Goal: Find contact information: Find contact information

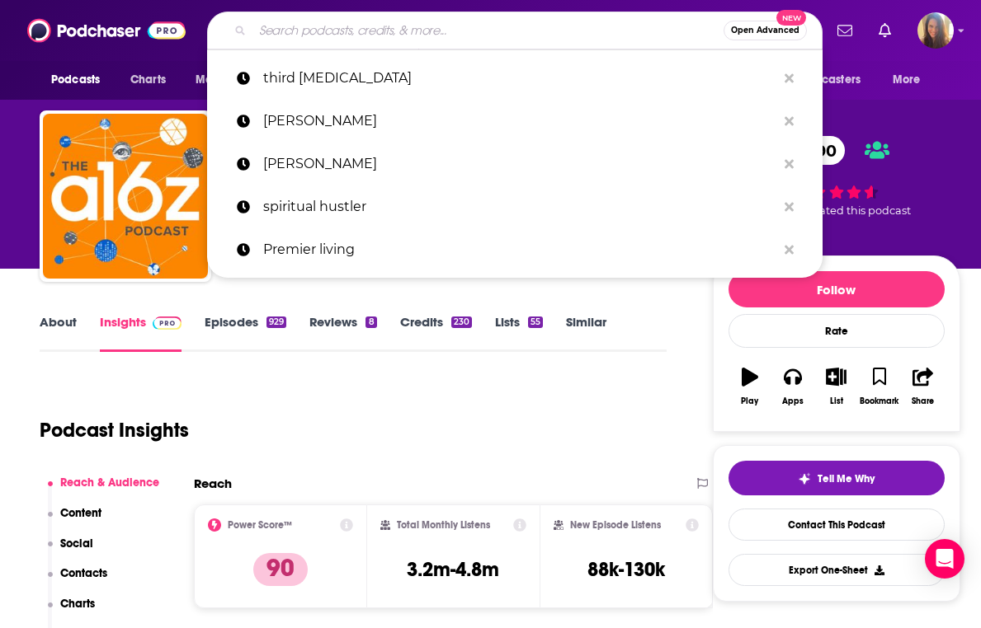
click at [509, 27] on input "Search podcasts, credits, & more..." at bounding box center [487, 30] width 471 height 26
paste input "NvLYxFjDfDGZmZkX*h7T"
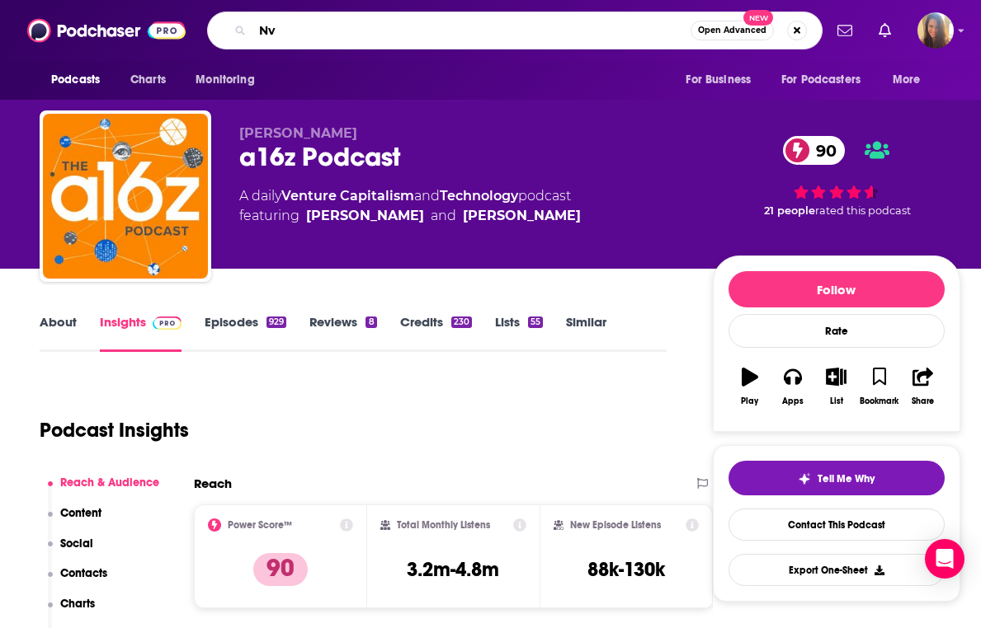
type input "N"
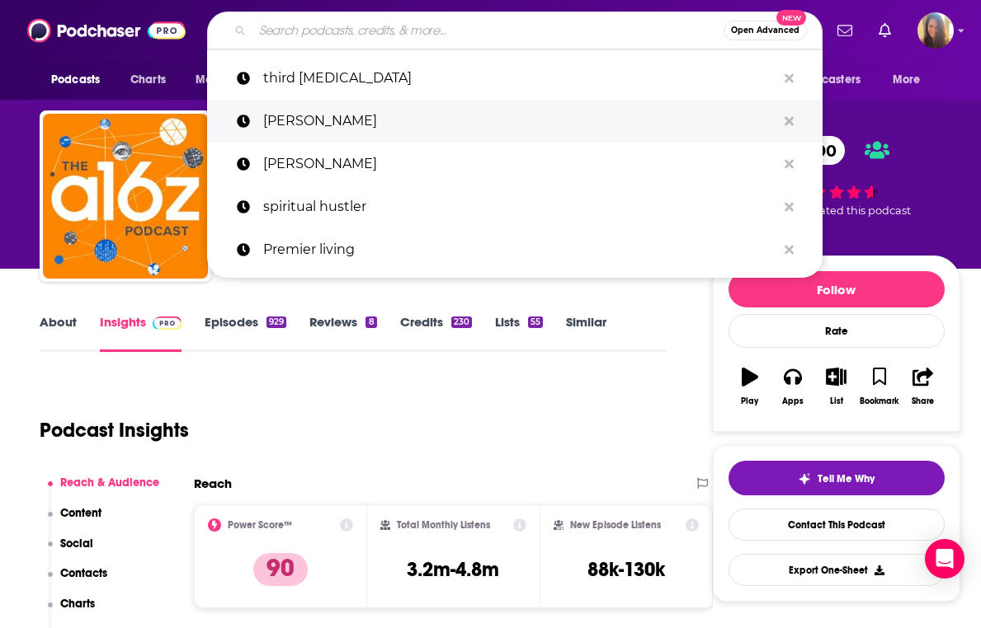
paste input "HEAL Security Daily Dispatch"
type input "HEAL Security Daily Dispatch"
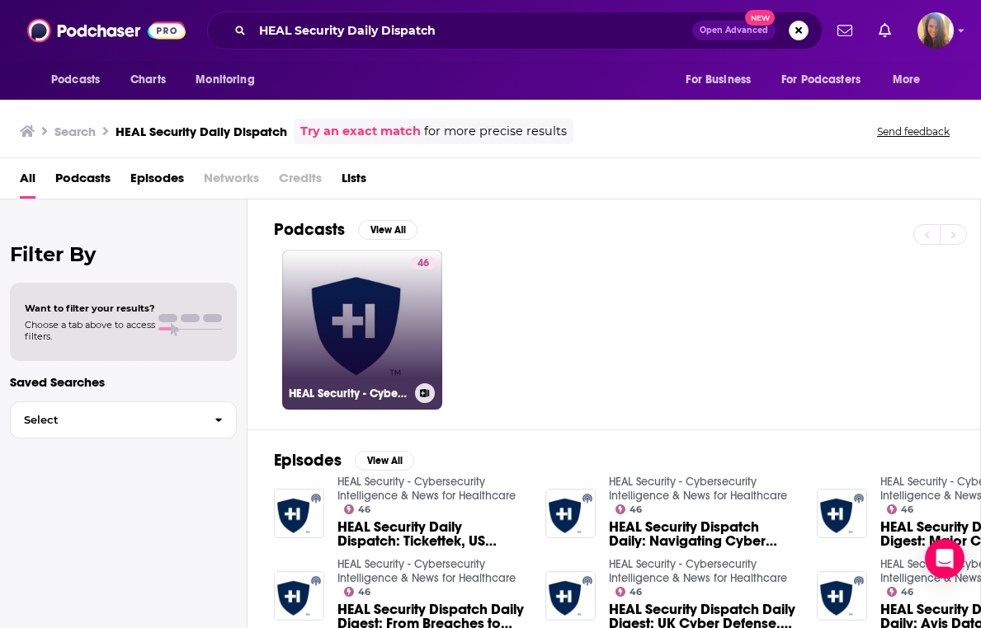
click at [333, 340] on link "46 HEAL Security - Cybersecurity Intelligence & News for Healthcare" at bounding box center [362, 330] width 160 height 160
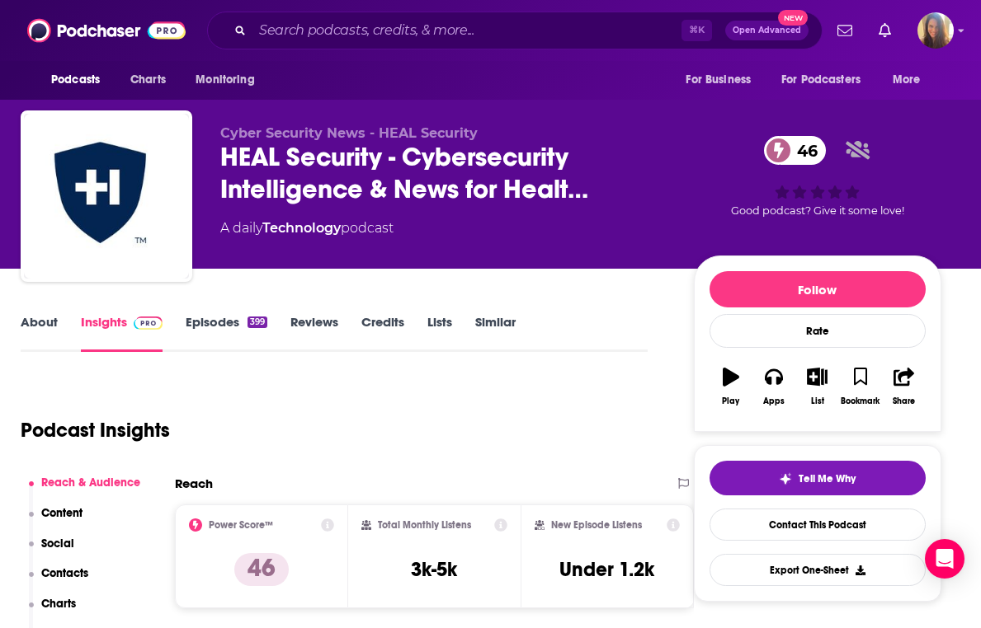
scroll to position [0, 50]
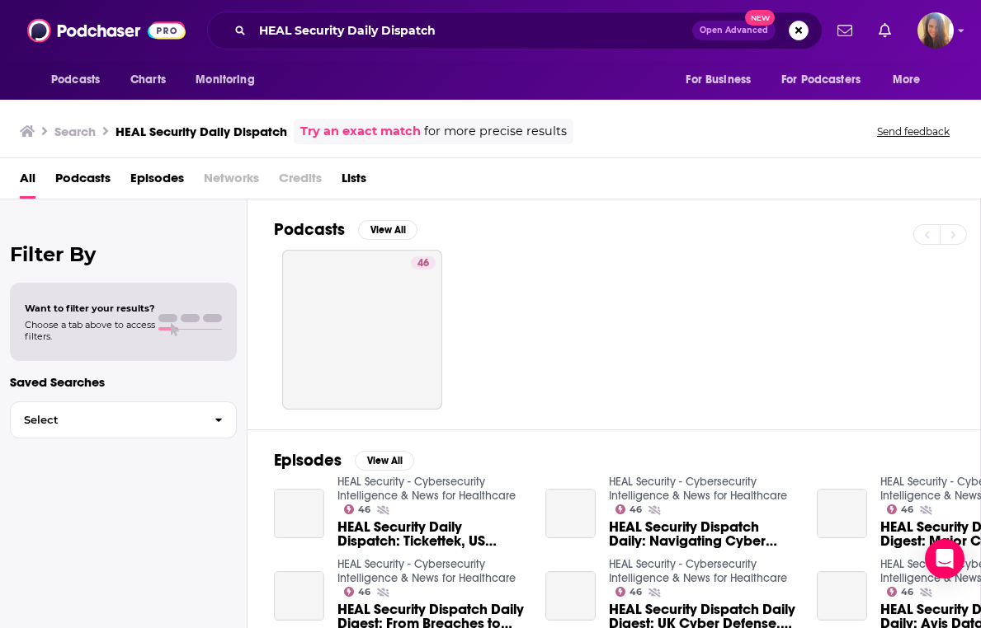
scroll to position [0, 8]
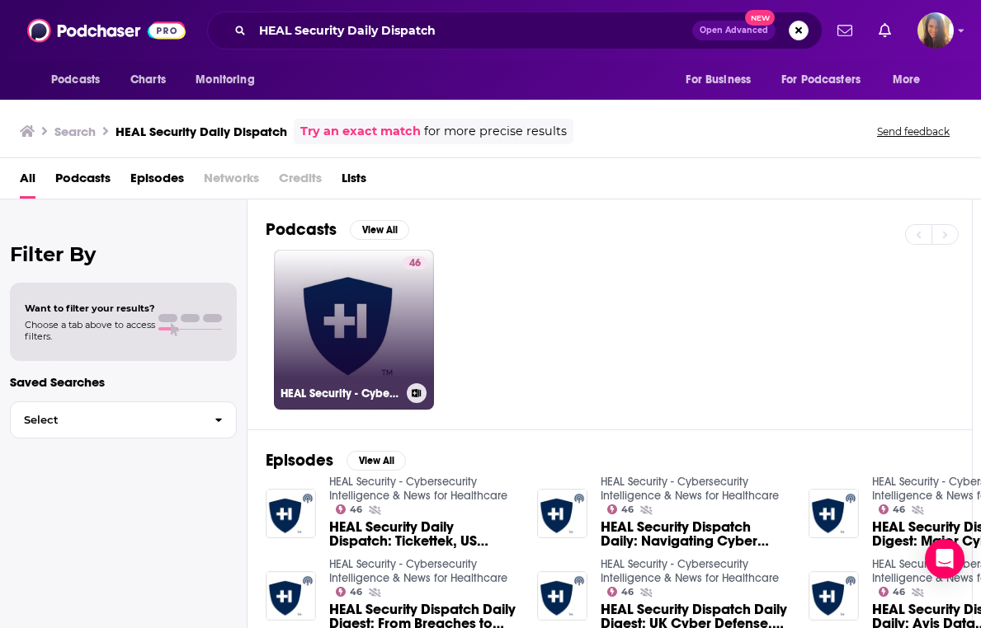
click at [393, 309] on link "46 HEAL Security - Cybersecurity Intelligence & News for Healthcare" at bounding box center [354, 330] width 160 height 160
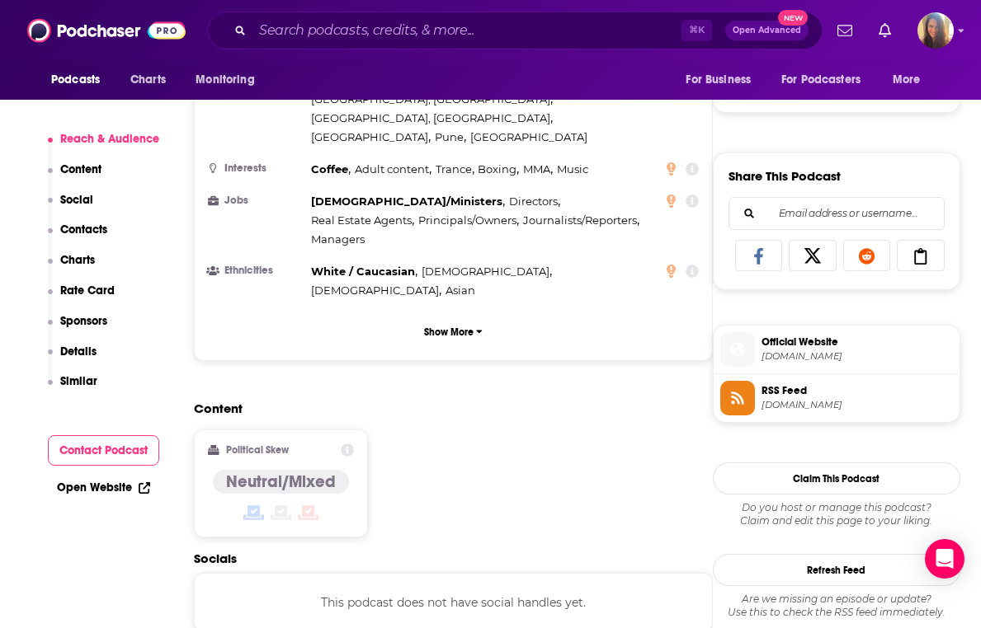
scroll to position [955, 0]
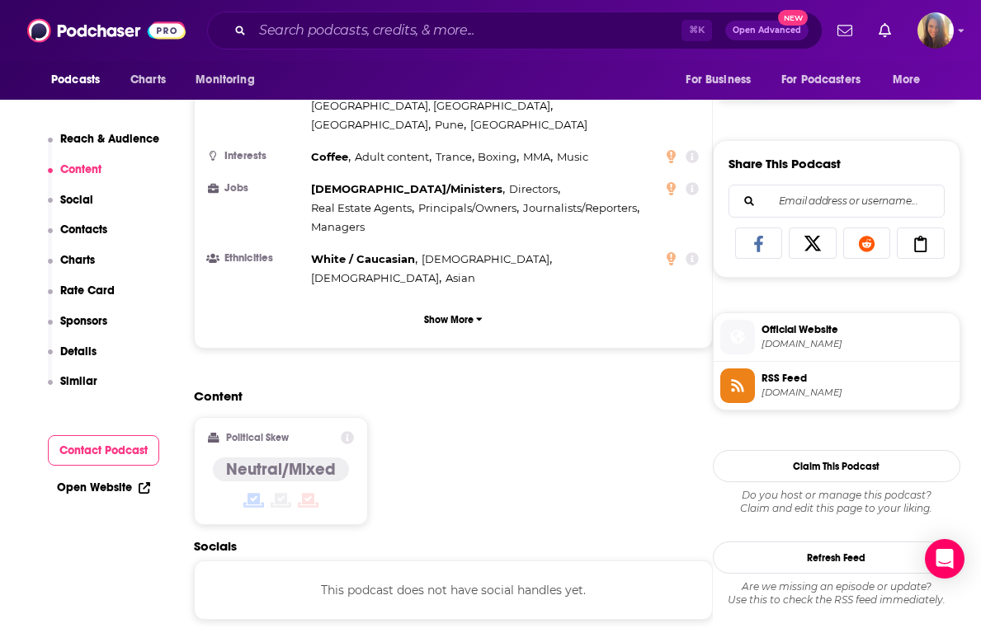
click at [123, 457] on button "Contact Podcast" at bounding box center [104, 450] width 112 height 31
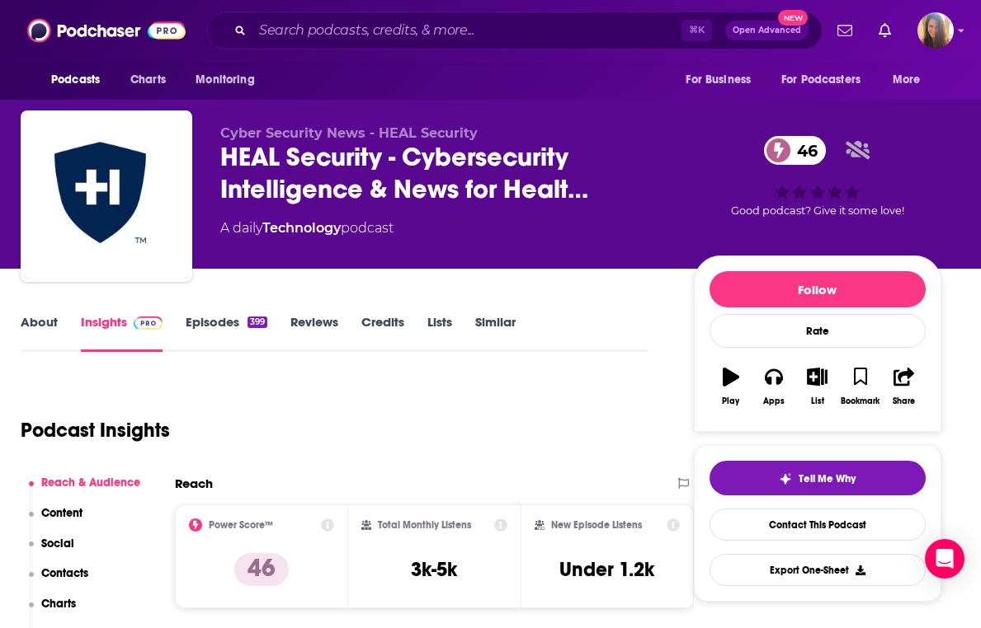
scroll to position [0, 68]
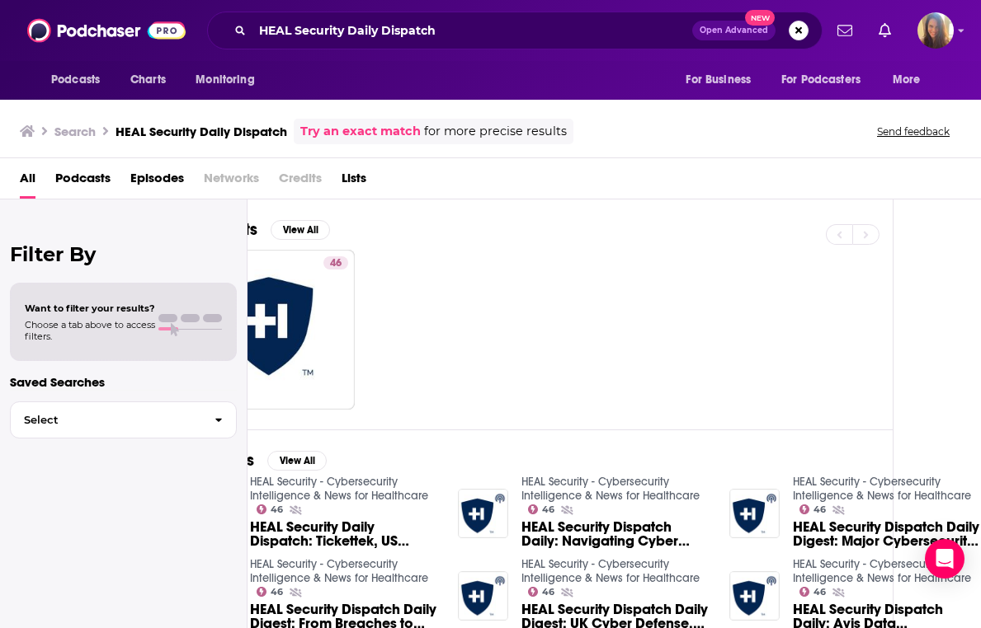
scroll to position [0, 87]
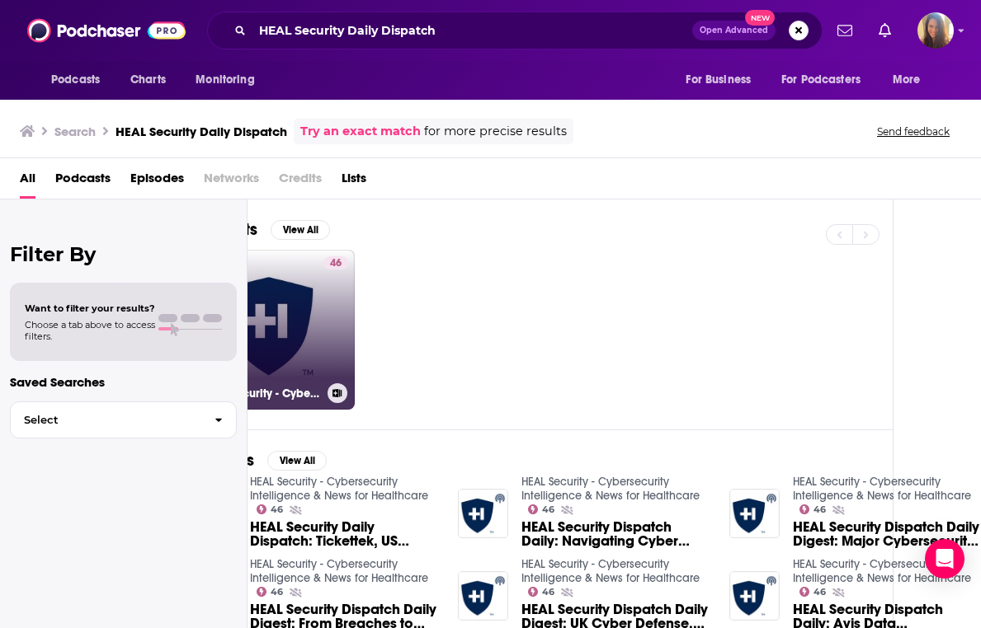
click at [339, 364] on div "46" at bounding box center [335, 319] width 25 height 127
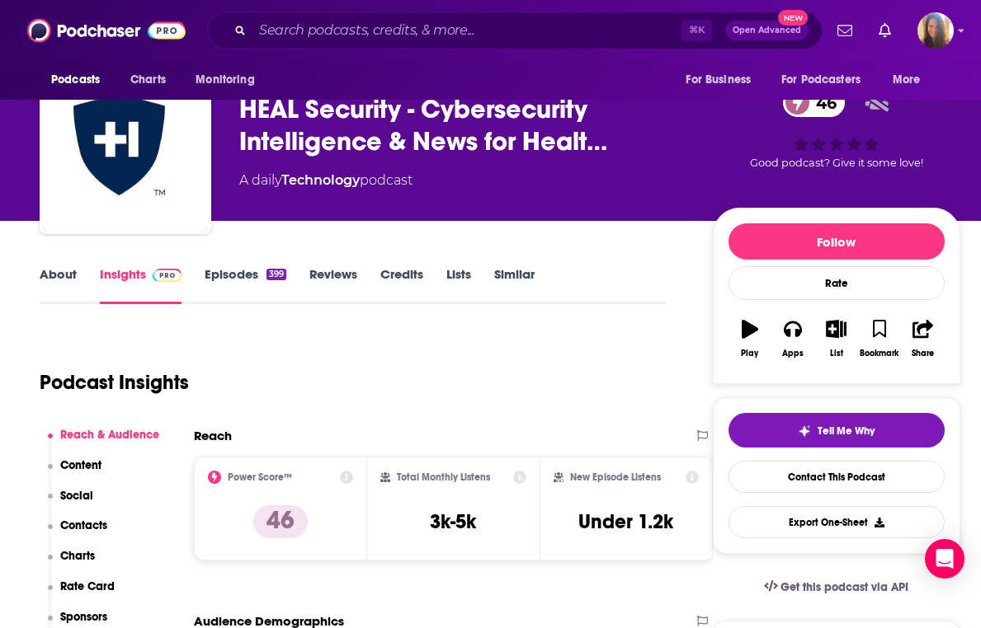
scroll to position [118, 0]
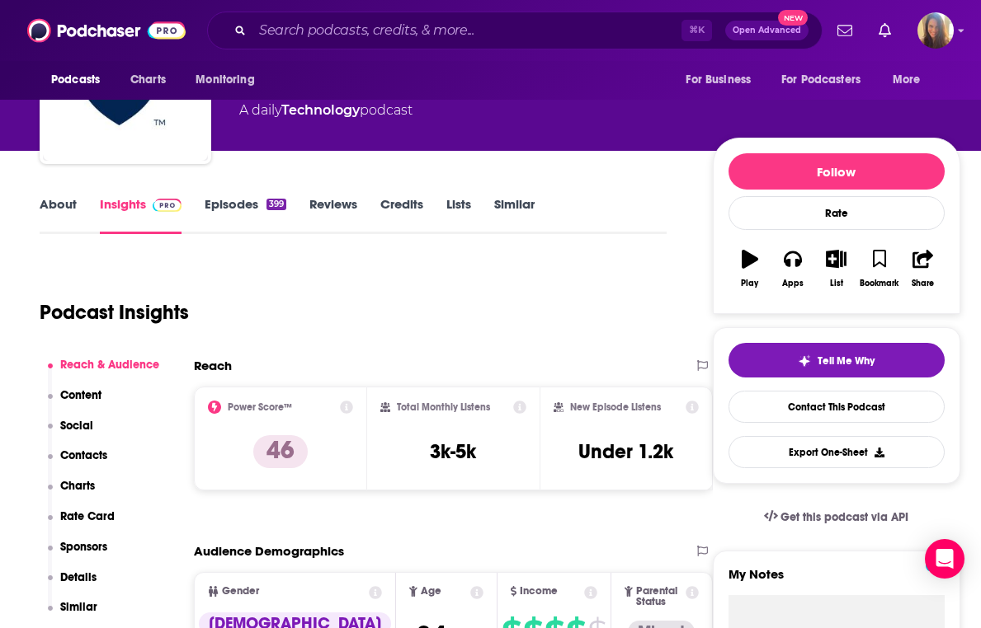
click at [95, 454] on p "Contacts" at bounding box center [83, 456] width 47 height 14
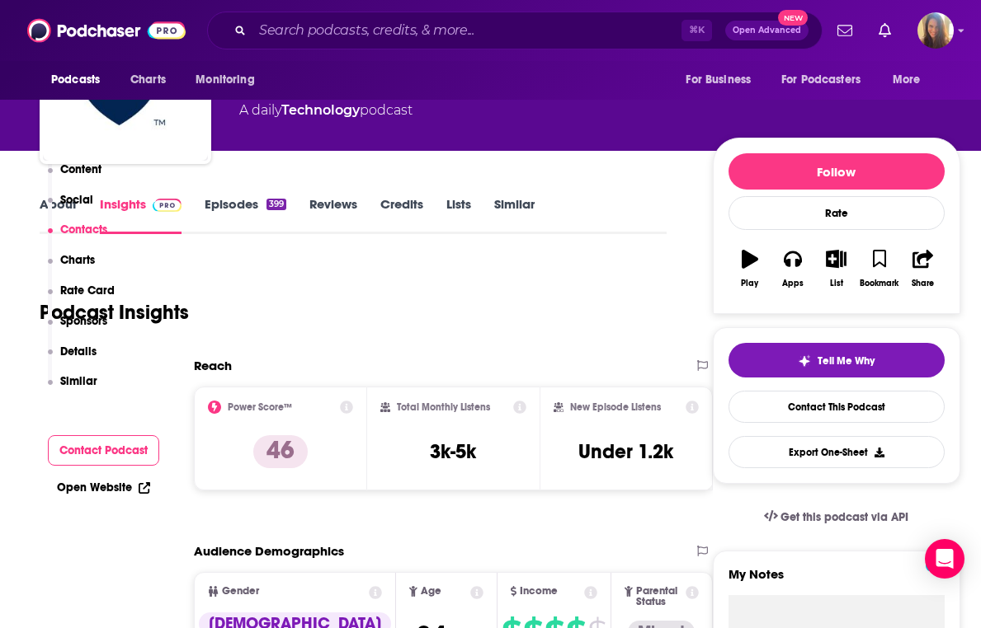
scroll to position [1288, 0]
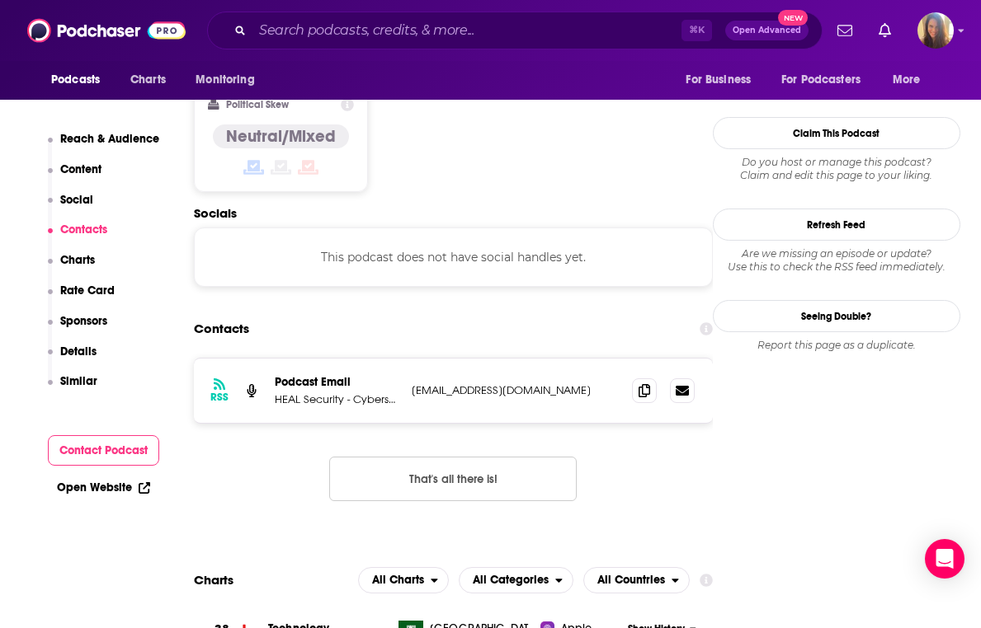
click at [120, 487] on link "Open Website" at bounding box center [103, 488] width 93 height 14
